Goal: Transaction & Acquisition: Book appointment/travel/reservation

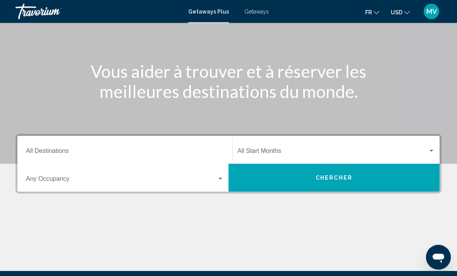
scroll to position [70, 0]
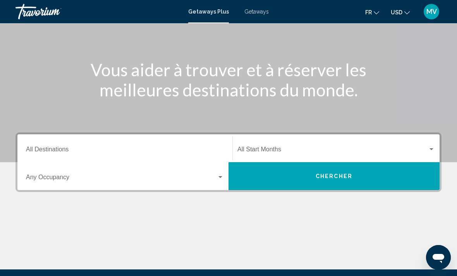
click at [123, 177] on span "Search widget" at bounding box center [121, 178] width 191 height 7
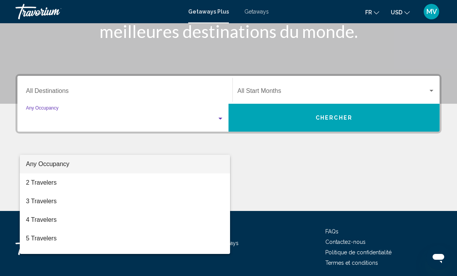
scroll to position [134, 0]
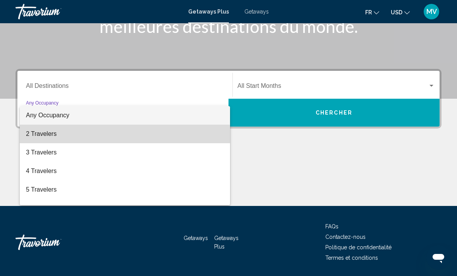
click at [56, 138] on span "2 Travelers" at bounding box center [125, 134] width 198 height 19
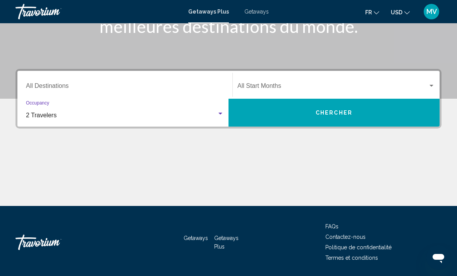
click at [53, 86] on input "Destination All Destinations" at bounding box center [125, 87] width 198 height 7
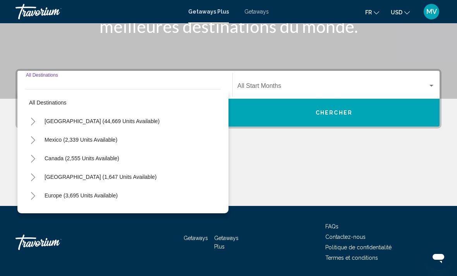
scroll to position [0, 0]
click at [89, 140] on span "Mexico (2,339 units available)" at bounding box center [81, 140] width 73 height 6
type input "**********"
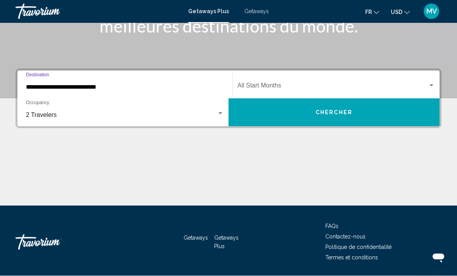
scroll to position [133, 0]
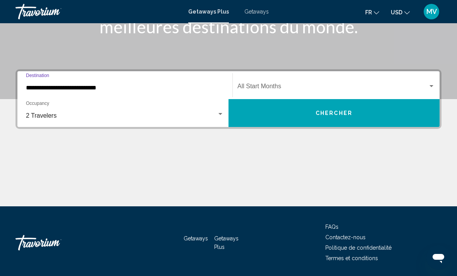
click at [333, 115] on span "Chercher" at bounding box center [333, 113] width 37 height 6
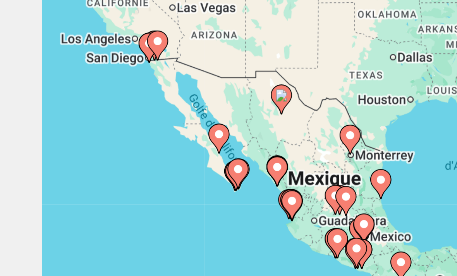
click at [88, 77] on div "Pour activer le glissement du marqueur avec le clavier, appuyez sur Alt+Entrée.…" at bounding box center [228, 193] width 426 height 232
type input "**********"
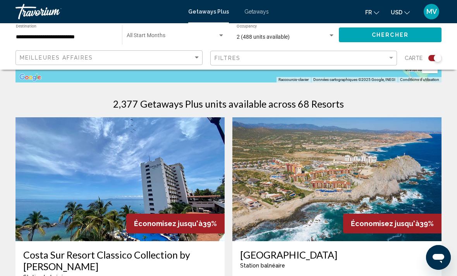
scroll to position [227, 0]
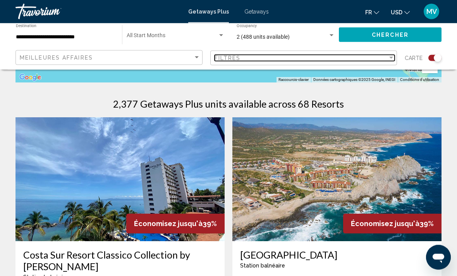
click at [391, 58] on div "Filter" at bounding box center [391, 58] width 4 height 2
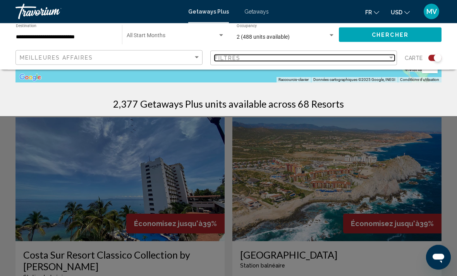
scroll to position [227, 0]
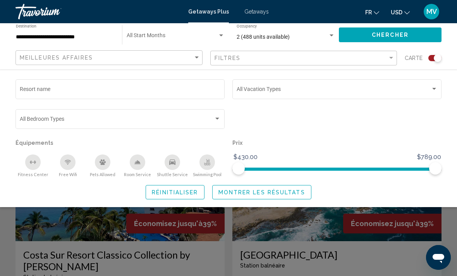
click at [432, 91] on div "Search widget" at bounding box center [433, 89] width 7 height 6
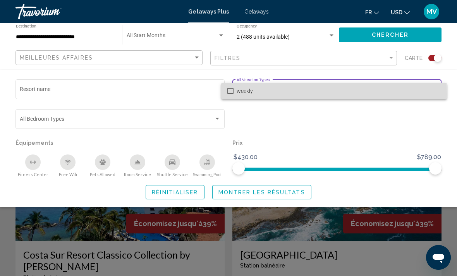
click at [233, 94] on mat-option "weekly" at bounding box center [334, 91] width 226 height 16
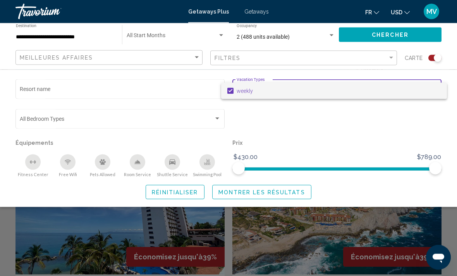
click at [389, 55] on div at bounding box center [228, 138] width 457 height 276
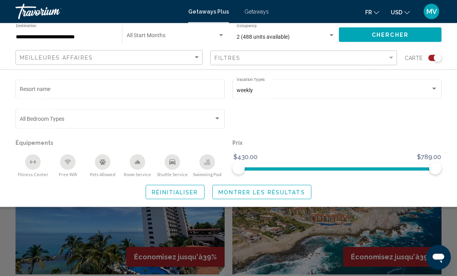
scroll to position [194, 0]
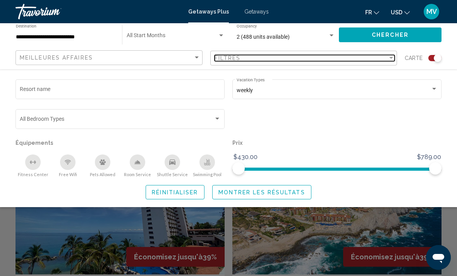
click at [389, 60] on div "Filter" at bounding box center [390, 58] width 7 height 6
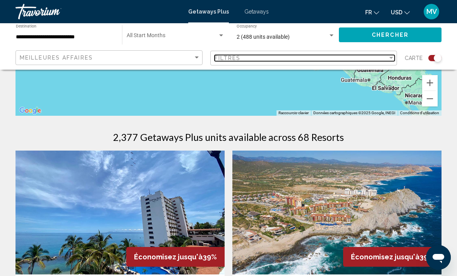
click at [392, 58] on div "Filter" at bounding box center [391, 58] width 4 height 2
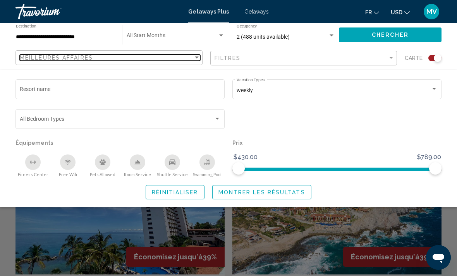
click at [199, 59] on div "Sort by" at bounding box center [196, 58] width 7 height 6
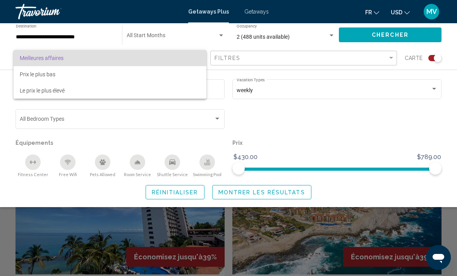
click at [197, 127] on div at bounding box center [228, 138] width 457 height 276
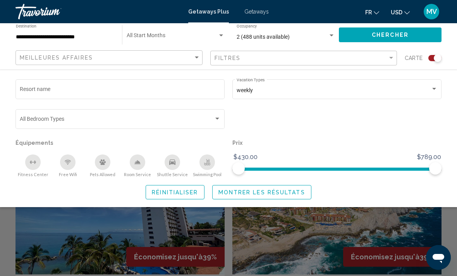
click at [219, 122] on div "Search widget" at bounding box center [217, 119] width 7 height 6
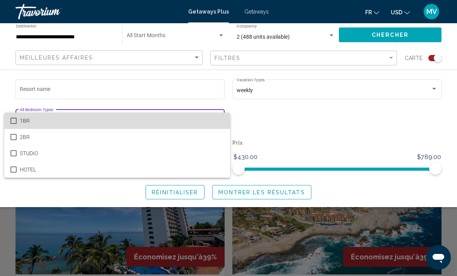
click at [18, 122] on mat-option "1BR" at bounding box center [117, 121] width 226 height 16
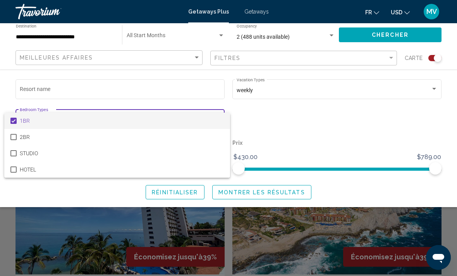
click at [314, 128] on div at bounding box center [228, 138] width 457 height 276
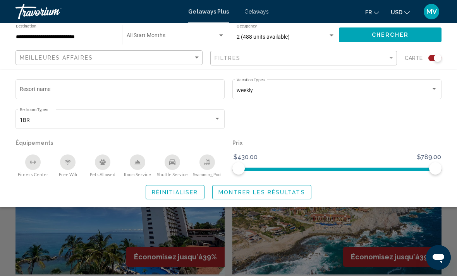
click at [129, 91] on input "Resort name" at bounding box center [120, 90] width 201 height 6
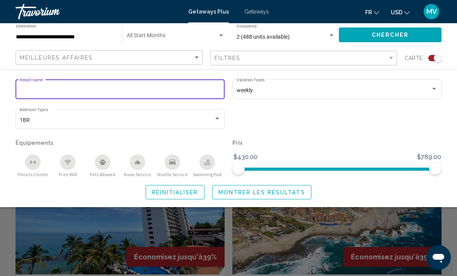
scroll to position [194, 0]
type input "*********"
click at [377, 37] on span "Chercher" at bounding box center [390, 35] width 37 height 6
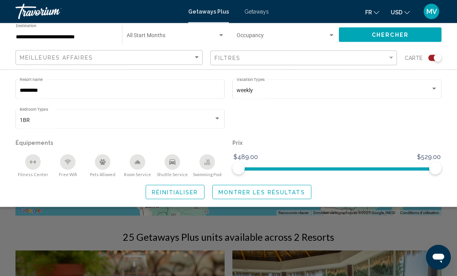
scroll to position [94, 0]
click at [295, 242] on div "Search widget" at bounding box center [228, 196] width 457 height 160
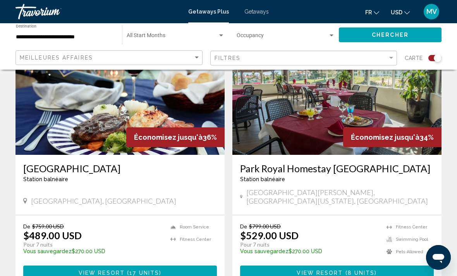
scroll to position [313, 0]
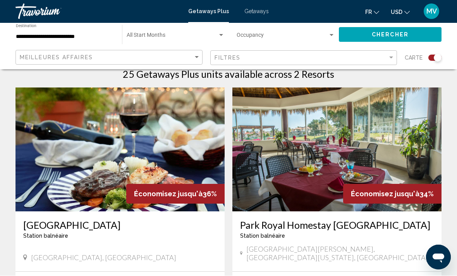
click at [307, 185] on img "Main content" at bounding box center [336, 150] width 209 height 124
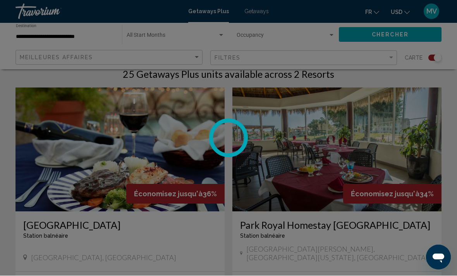
scroll to position [257, 0]
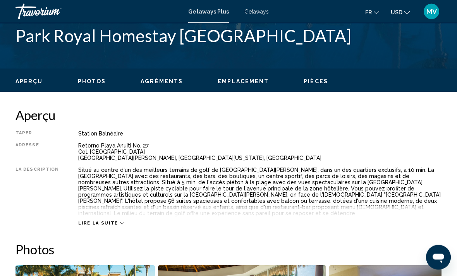
scroll to position [342, 0]
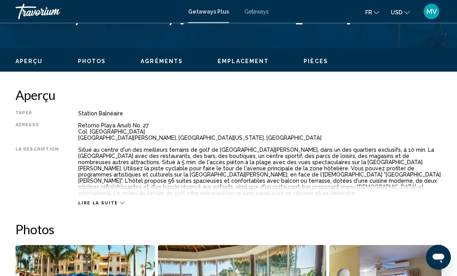
click at [120, 201] on icon "Main content" at bounding box center [122, 203] width 4 height 4
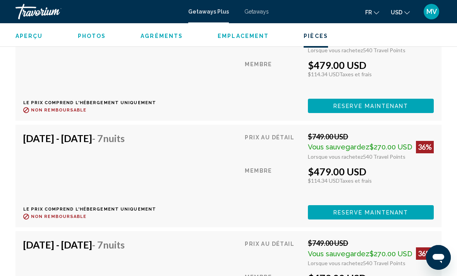
scroll to position [2758, 0]
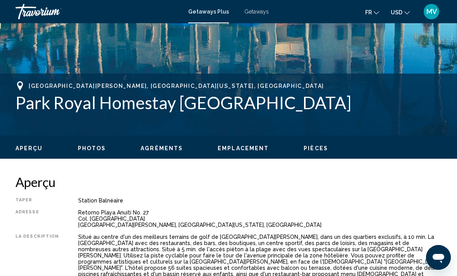
click at [172, 147] on span "Agréments" at bounding box center [162, 148] width 42 height 6
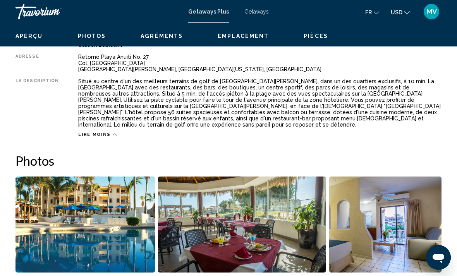
scroll to position [750, 0]
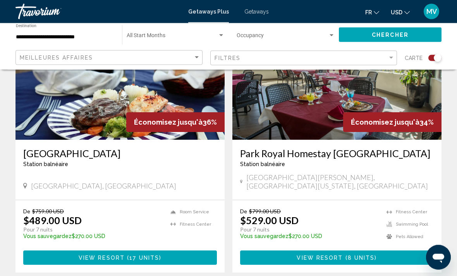
scroll to position [318, 0]
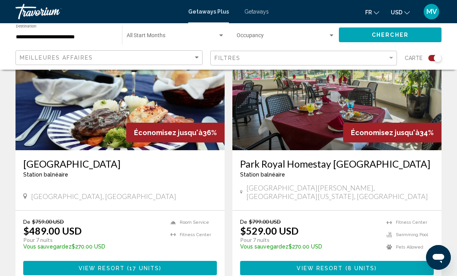
click at [144, 265] on span "17 units" at bounding box center [144, 268] width 30 height 6
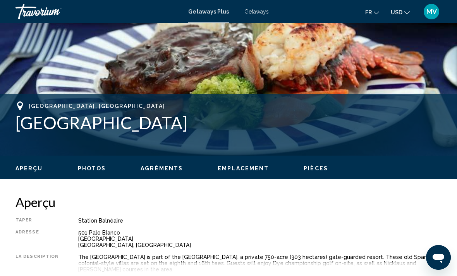
scroll to position [236, 0]
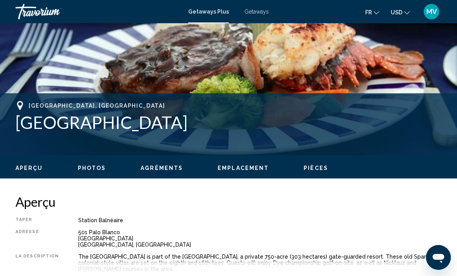
click at [168, 176] on div "Aperçu Photos Agréments Emplacement Pièces Rechercher" at bounding box center [228, 167] width 457 height 24
click at [166, 167] on span "Agréments" at bounding box center [162, 168] width 42 height 6
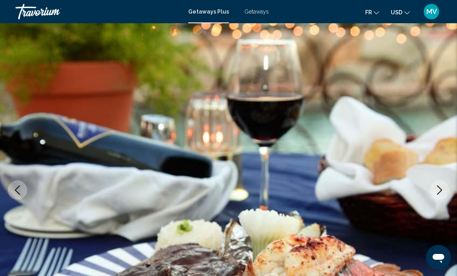
scroll to position [0, 0]
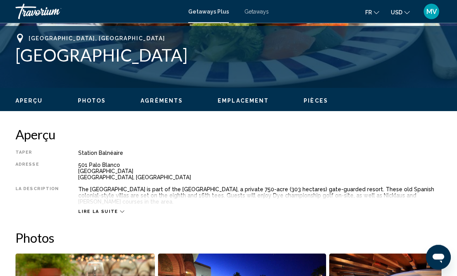
click at [120, 211] on icon "Main content" at bounding box center [122, 212] width 4 height 4
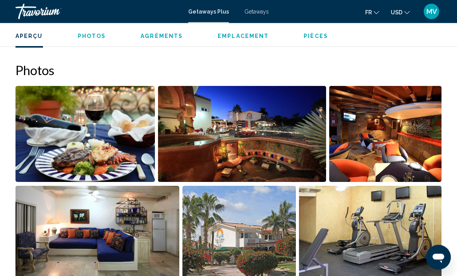
scroll to position [444, 0]
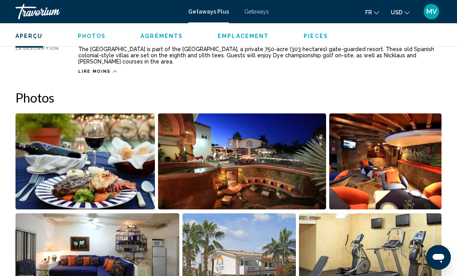
click at [238, 180] on img "Open full-screen image slider" at bounding box center [242, 161] width 168 height 96
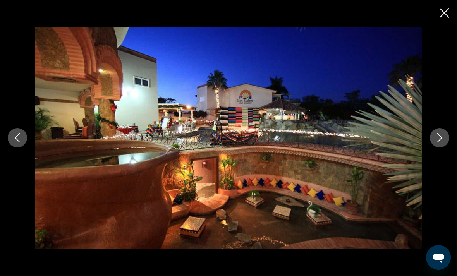
click at [23, 147] on button "Previous image" at bounding box center [17, 137] width 19 height 19
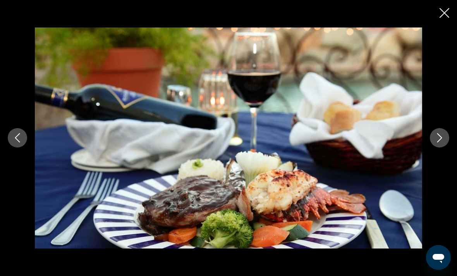
click at [430, 147] on button "Next image" at bounding box center [439, 137] width 19 height 19
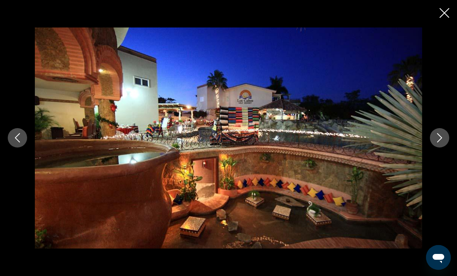
click at [441, 143] on icon "Next image" at bounding box center [439, 138] width 5 height 9
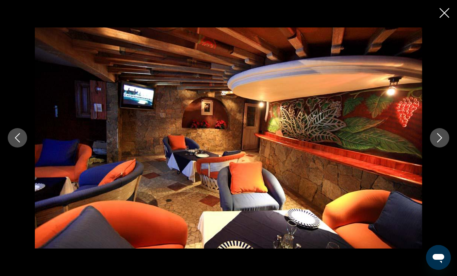
click at [442, 142] on icon "Next image" at bounding box center [439, 137] width 9 height 9
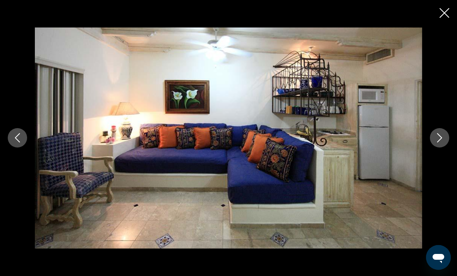
click at [439, 143] on icon "Next image" at bounding box center [439, 138] width 5 height 9
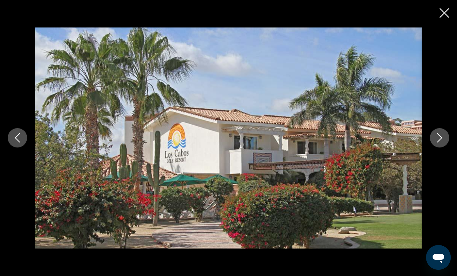
click at [437, 142] on icon "Next image" at bounding box center [439, 137] width 9 height 9
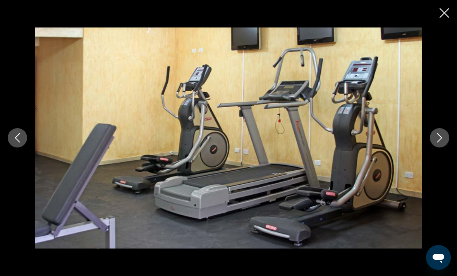
click at [437, 142] on icon "Next image" at bounding box center [439, 137] width 9 height 9
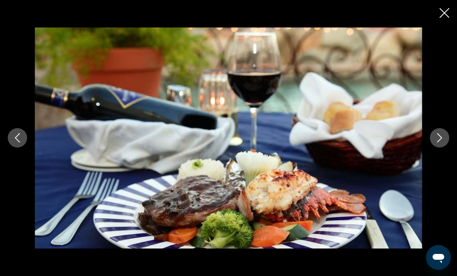
click at [440, 14] on icon "Close slideshow" at bounding box center [444, 13] width 10 height 10
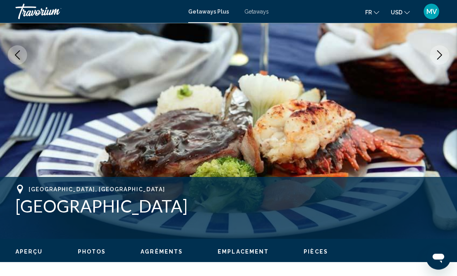
scroll to position [0, 0]
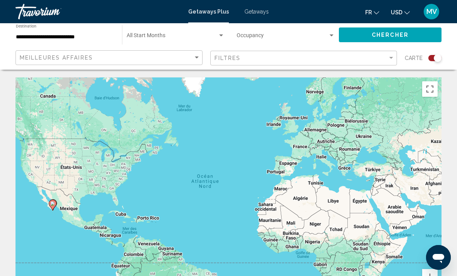
click at [45, 12] on div "Travorium" at bounding box center [53, 11] width 77 height 15
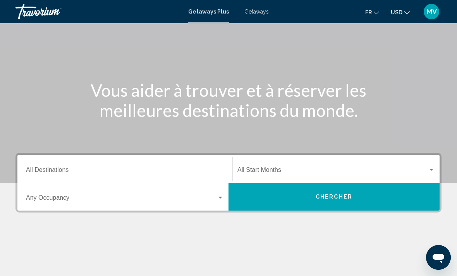
scroll to position [52, 0]
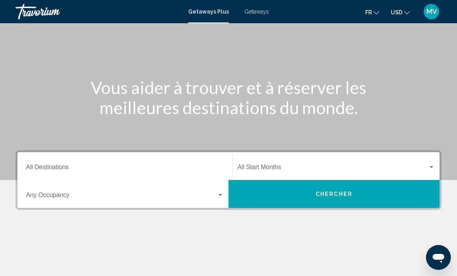
click at [75, 167] on input "Destination All Destinations" at bounding box center [125, 168] width 198 height 7
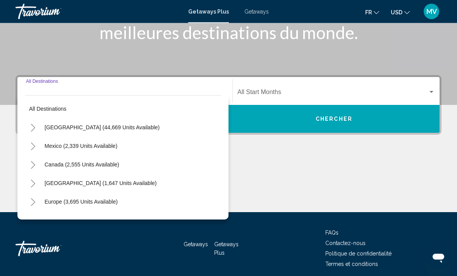
scroll to position [134, 0]
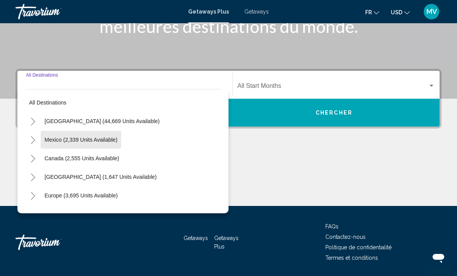
click at [109, 142] on span "Mexico (2,339 units available)" at bounding box center [81, 140] width 73 height 6
type input "**********"
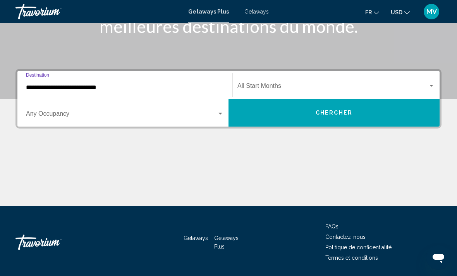
click at [218, 118] on div "Search widget" at bounding box center [125, 115] width 198 height 7
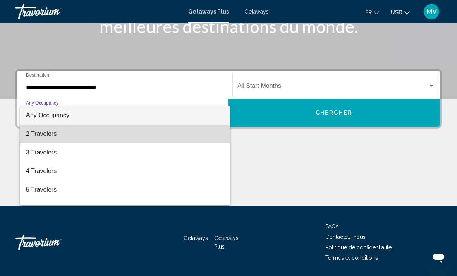
click at [54, 141] on span "2 Travelers" at bounding box center [125, 134] width 198 height 19
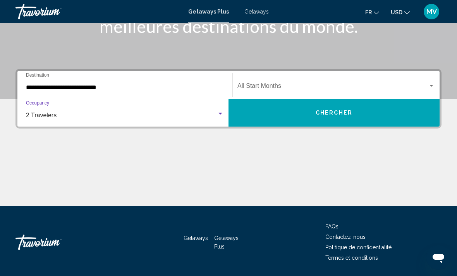
click at [352, 115] on button "Chercher" at bounding box center [333, 113] width 211 height 28
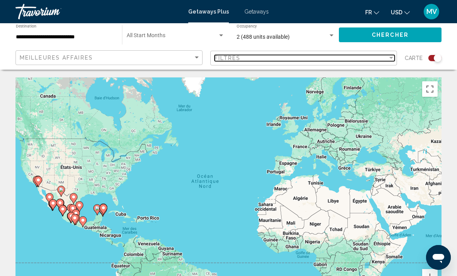
click at [392, 57] on div "Filter" at bounding box center [391, 58] width 4 height 2
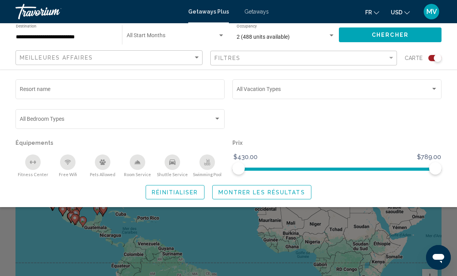
click at [65, 86] on div "Resort name" at bounding box center [120, 88] width 201 height 21
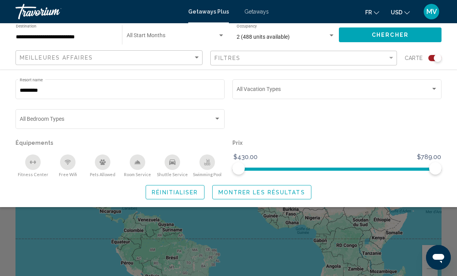
scroll to position [24, 0]
type input "*********"
click at [435, 89] on div "Search widget" at bounding box center [434, 89] width 4 height 2
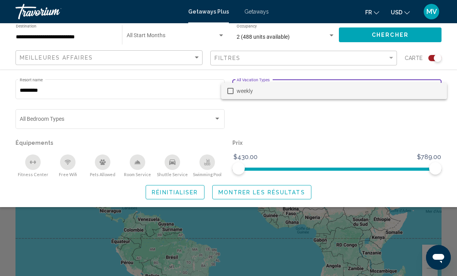
click at [278, 239] on div at bounding box center [228, 138] width 457 height 276
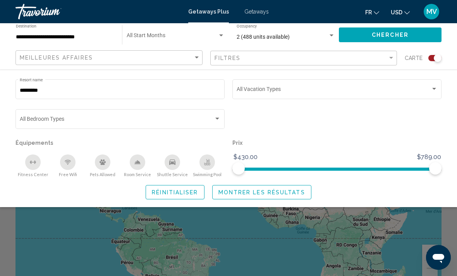
click at [382, 39] on button "Chercher" at bounding box center [390, 34] width 103 height 14
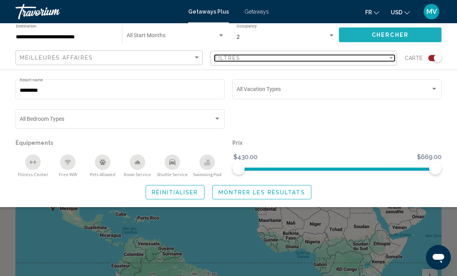
click at [394, 60] on div "Filter" at bounding box center [390, 58] width 7 height 6
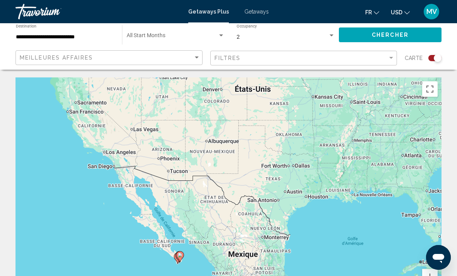
click at [183, 254] on icon "Main content" at bounding box center [180, 257] width 7 height 10
click at [180, 257] on icon "Main content" at bounding box center [180, 257] width 7 height 10
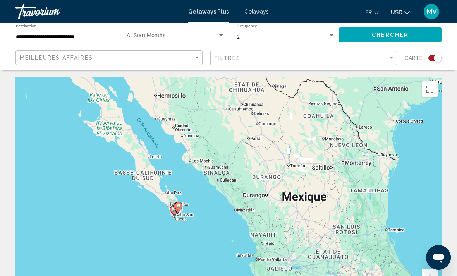
click at [180, 213] on gmp-advanced-marker "Main content" at bounding box center [179, 208] width 8 height 12
click at [180, 207] on image "Main content" at bounding box center [178, 206] width 5 height 5
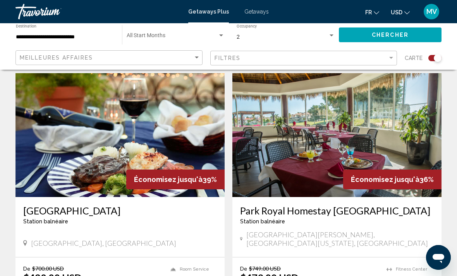
scroll to position [264, 0]
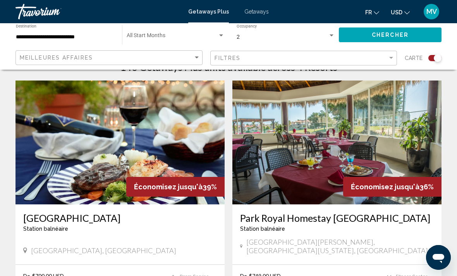
click at [129, 169] on img "Main content" at bounding box center [119, 143] width 209 height 124
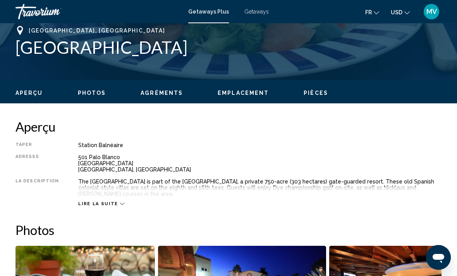
scroll to position [311, 0]
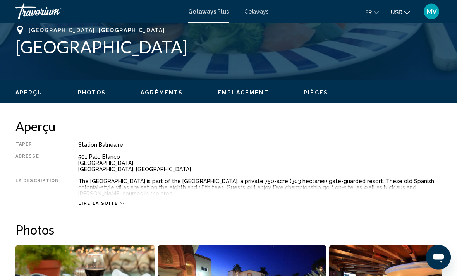
click at [123, 203] on div "Lire la suite" at bounding box center [259, 195] width 363 height 21
click at [120, 202] on icon "Main content" at bounding box center [122, 204] width 4 height 4
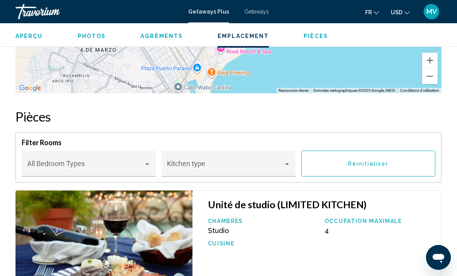
scroll to position [1331, 0]
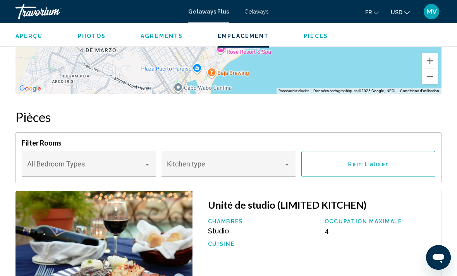
click at [288, 169] on div "Main content" at bounding box center [228, 168] width 123 height 8
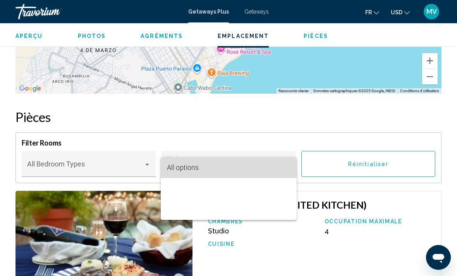
click at [291, 167] on mat-option "All options" at bounding box center [229, 167] width 136 height 21
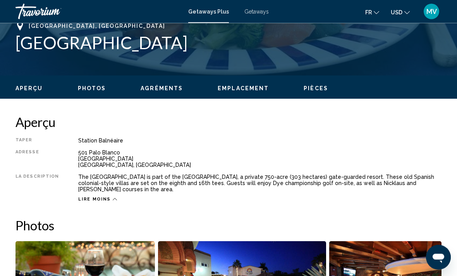
scroll to position [317, 0]
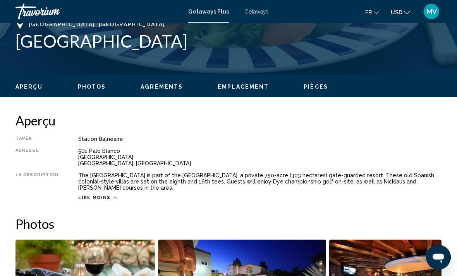
click at [113, 194] on div "Lire moins" at bounding box center [259, 196] width 363 height 10
click at [104, 200] on span "Lire moins" at bounding box center [94, 197] width 33 height 5
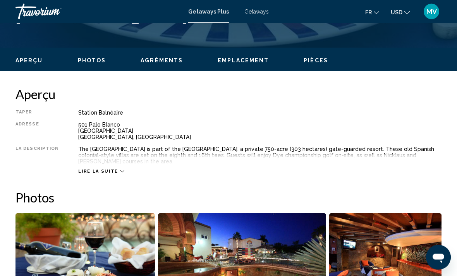
scroll to position [343, 0]
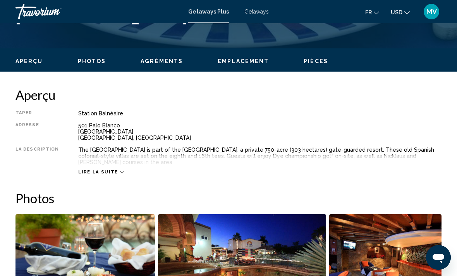
click at [120, 173] on icon "Main content" at bounding box center [122, 172] width 4 height 4
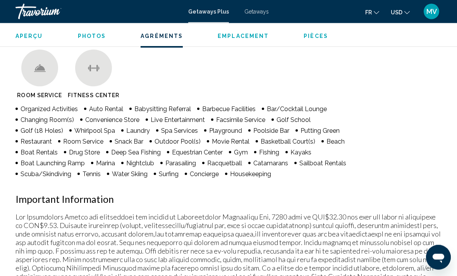
scroll to position [746, 0]
click at [45, 74] on div "Main content" at bounding box center [39, 68] width 37 height 37
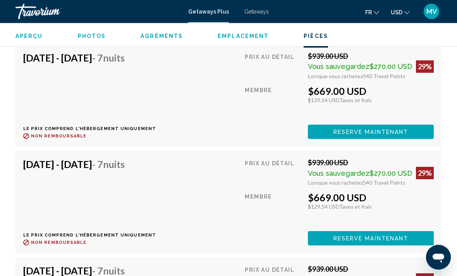
scroll to position [2024, 0]
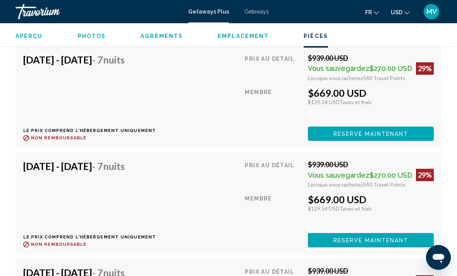
click at [128, 74] on div "[DATE] - [DATE] - 7 nuits Le prix comprend l'hébergement uniquement Remboursabl…" at bounding box center [89, 97] width 133 height 87
click at [98, 134] on div "Le prix comprend l'hébergement uniquement Remboursable jusqu'à : Non remboursab…" at bounding box center [89, 134] width 133 height 13
click at [371, 67] on span "$270.00 USD" at bounding box center [390, 68] width 43 height 8
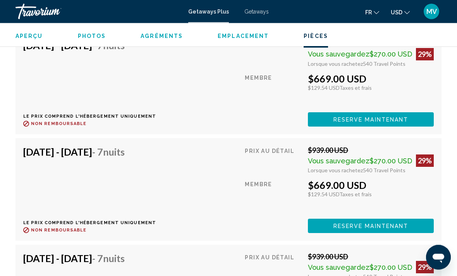
scroll to position [2037, 0]
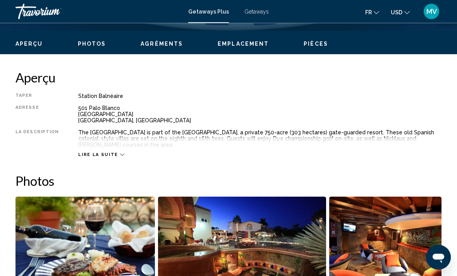
click at [120, 154] on icon "Main content" at bounding box center [122, 155] width 4 height 4
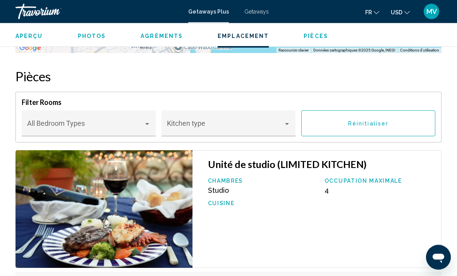
scroll to position [1370, 0]
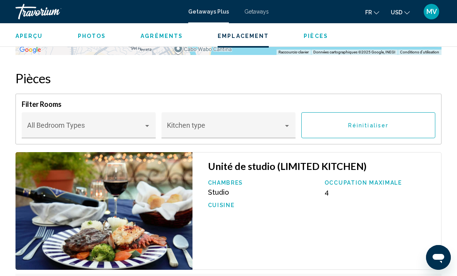
click at [353, 191] on div "Occupation maximale 4" at bounding box center [379, 188] width 117 height 17
click at [391, 180] on p "Occupation maximale" at bounding box center [378, 183] width 109 height 6
click at [387, 125] on span "Réinitialiser" at bounding box center [368, 125] width 40 height 6
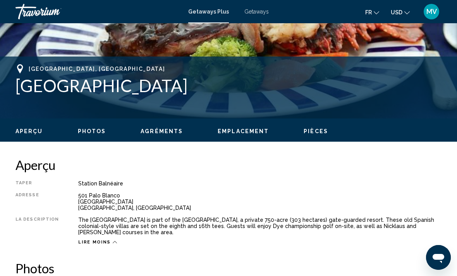
click at [310, 130] on span "Pièces" at bounding box center [315, 131] width 24 height 6
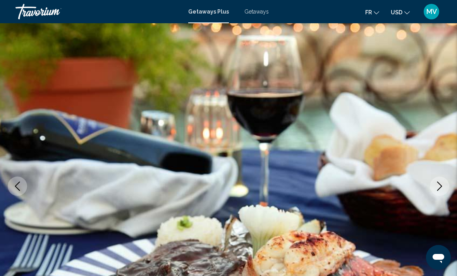
scroll to position [0, 0]
